Goal: Task Accomplishment & Management: Complete application form

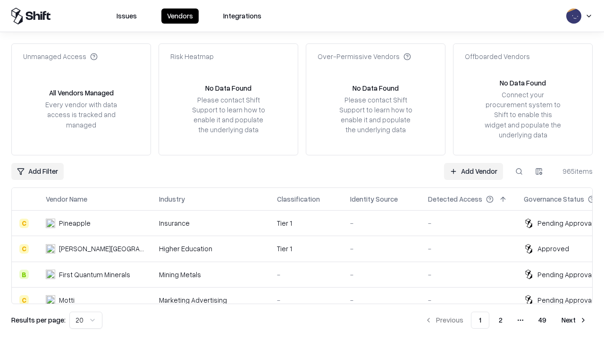
click at [474, 171] on link "Add Vendor" at bounding box center [473, 171] width 59 height 17
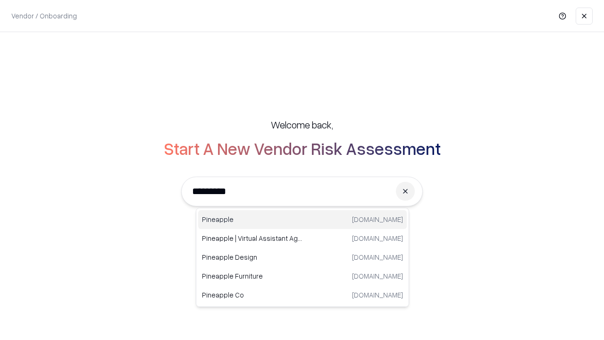
click at [303, 220] on div "Pineapple [DOMAIN_NAME]" at bounding box center [302, 219] width 209 height 19
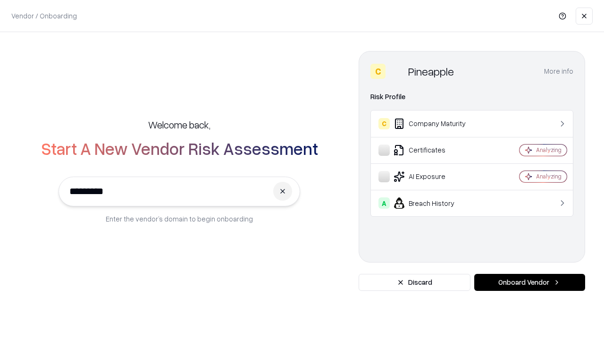
type input "*********"
click at [530, 282] on button "Onboard Vendor" at bounding box center [530, 282] width 111 height 17
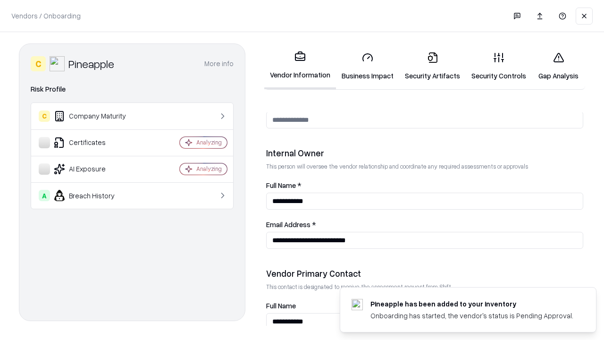
scroll to position [489, 0]
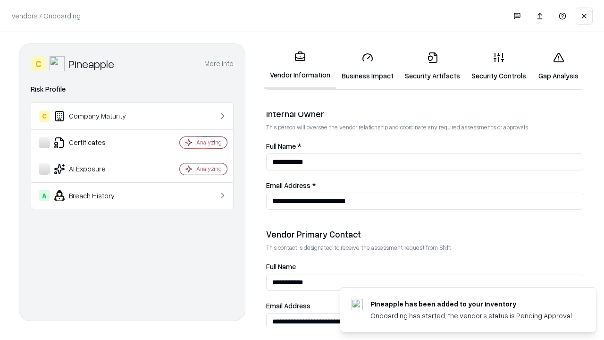
click at [368, 66] on link "Business Impact" at bounding box center [367, 66] width 63 height 44
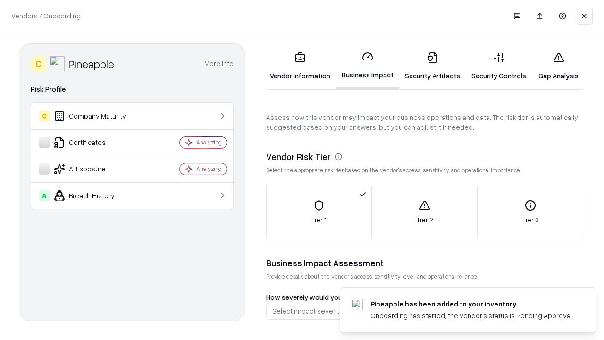
click at [559, 66] on link "Gap Analysis" at bounding box center [558, 66] width 53 height 44
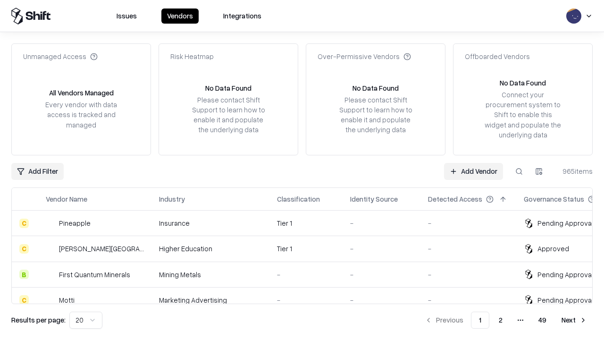
click at [474, 171] on link "Add Vendor" at bounding box center [473, 171] width 59 height 17
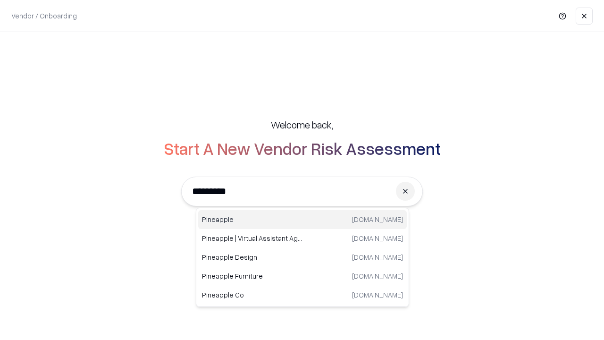
click at [303, 220] on div "Pineapple [DOMAIN_NAME]" at bounding box center [302, 219] width 209 height 19
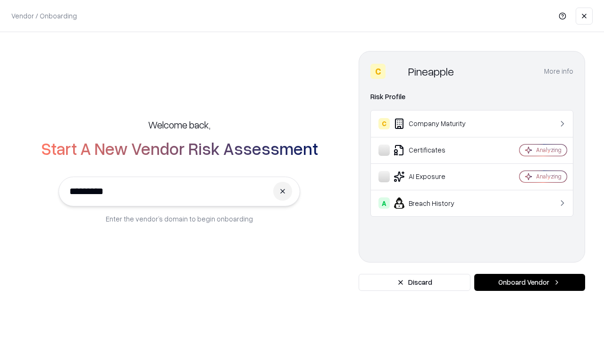
type input "*********"
click at [530, 282] on button "Onboard Vendor" at bounding box center [530, 282] width 111 height 17
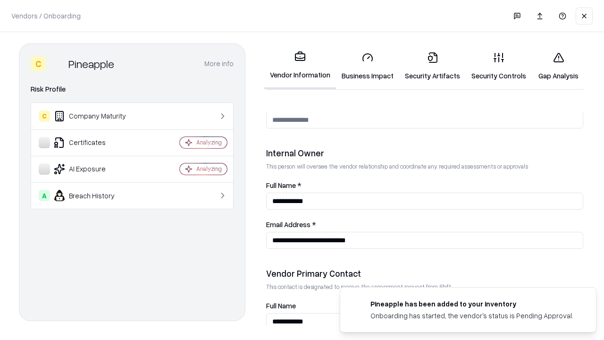
scroll to position [489, 0]
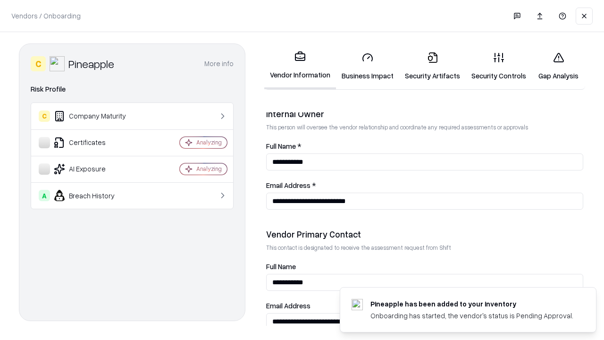
click at [559, 66] on link "Gap Analysis" at bounding box center [558, 66] width 53 height 44
